Goal: Information Seeking & Learning: Learn about a topic

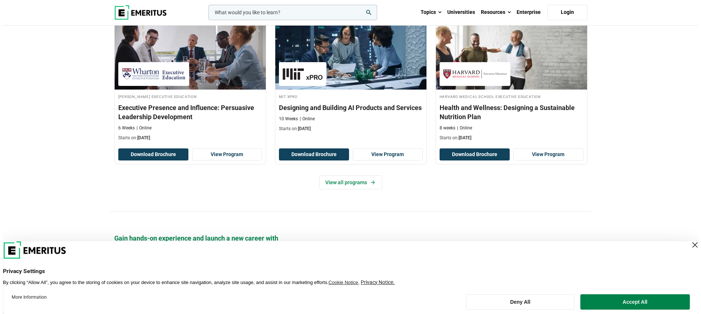
scroll to position [778, 0]
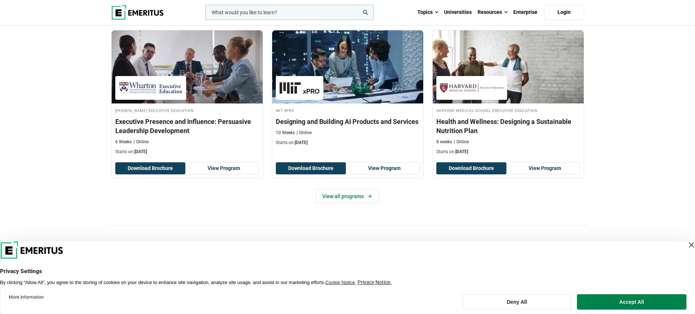
click at [246, 15] on input "woocommerce-product-search-field-0" at bounding box center [289, 12] width 169 height 15
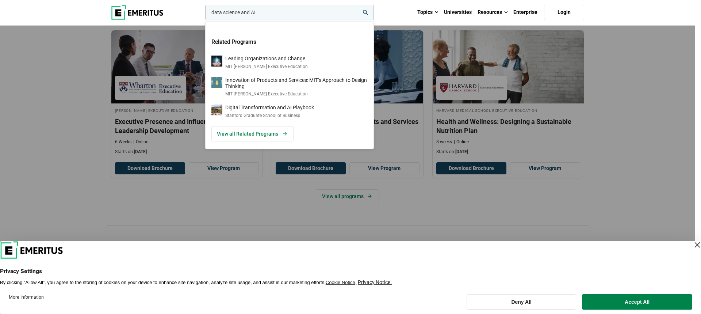
type input "data science and AI"
click at [366, 15] on icon "search" at bounding box center [365, 12] width 5 height 5
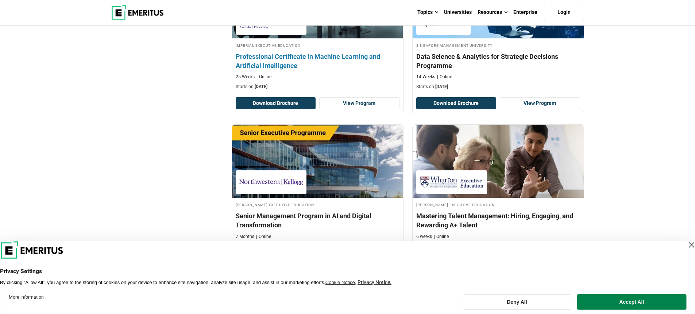
scroll to position [1362, 0]
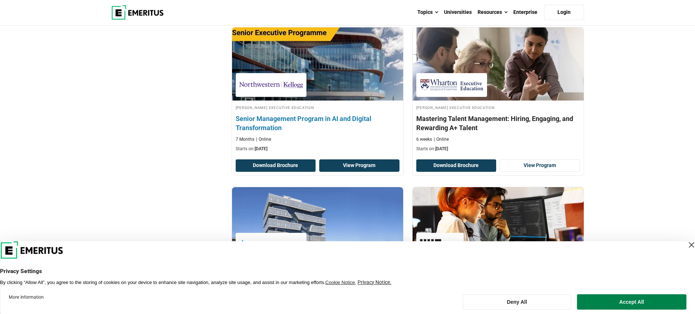
click at [342, 167] on link "View Program" at bounding box center [359, 165] width 80 height 12
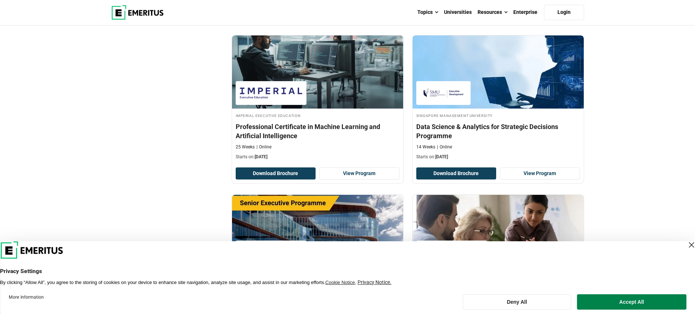
scroll to position [970, 0]
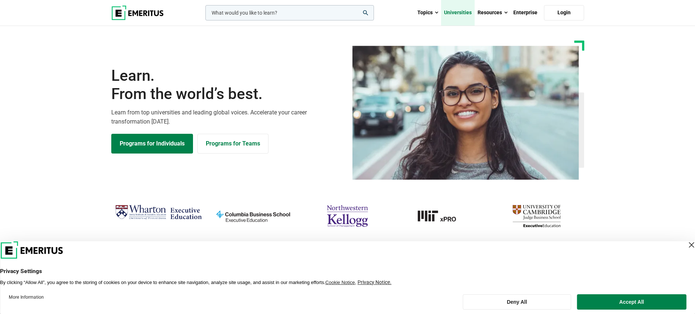
click at [452, 14] on link "Universities" at bounding box center [458, 13] width 34 height 26
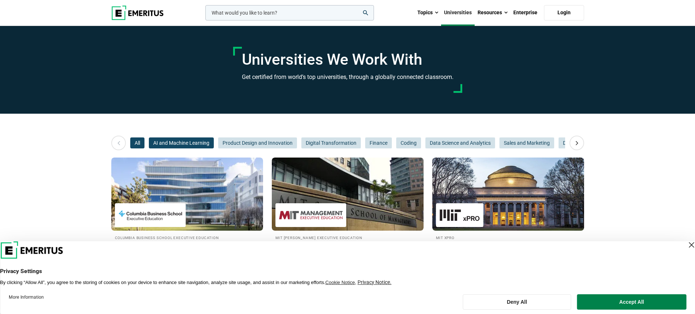
click at [179, 140] on span "AI and Machine Learning" at bounding box center [181, 142] width 65 height 11
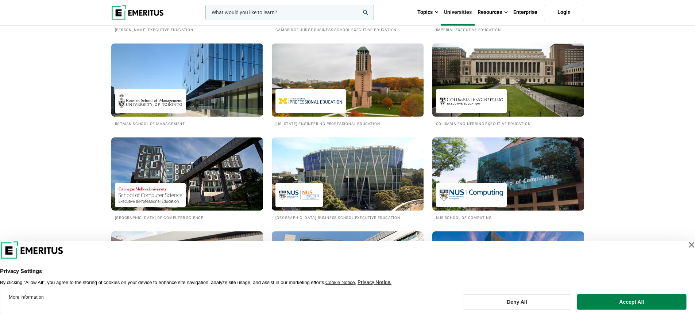
scroll to position [292, 0]
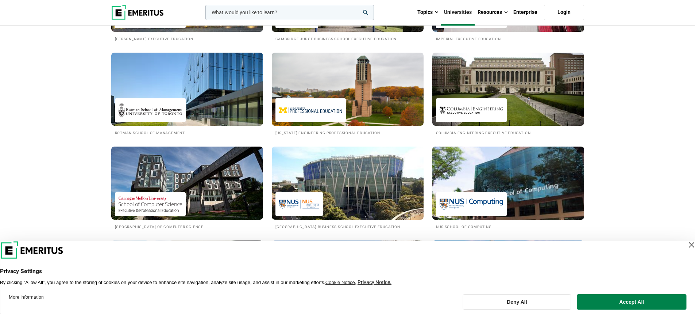
click at [472, 167] on img at bounding box center [508, 183] width 167 height 80
